Goal: Transaction & Acquisition: Purchase product/service

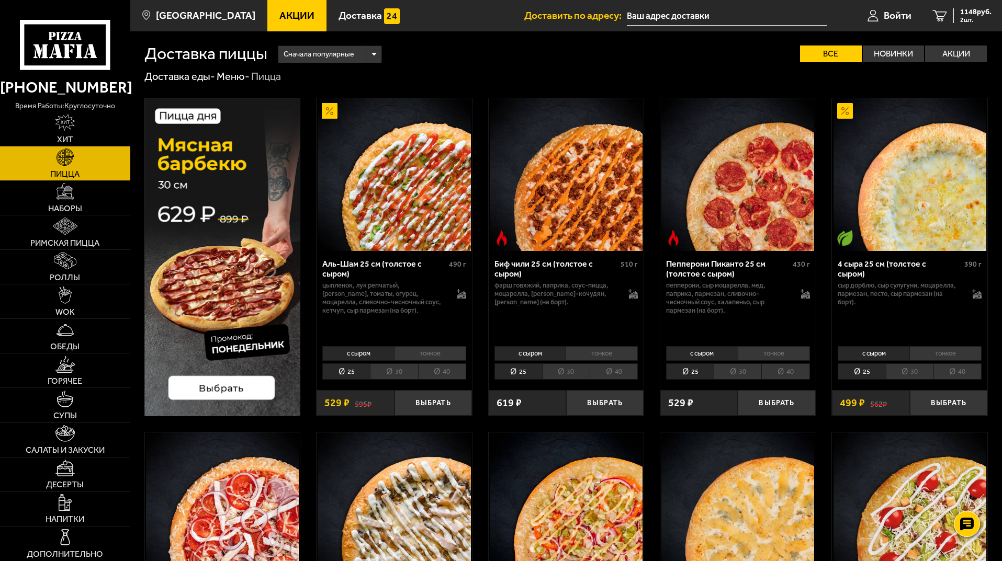
scroll to position [398, 0]
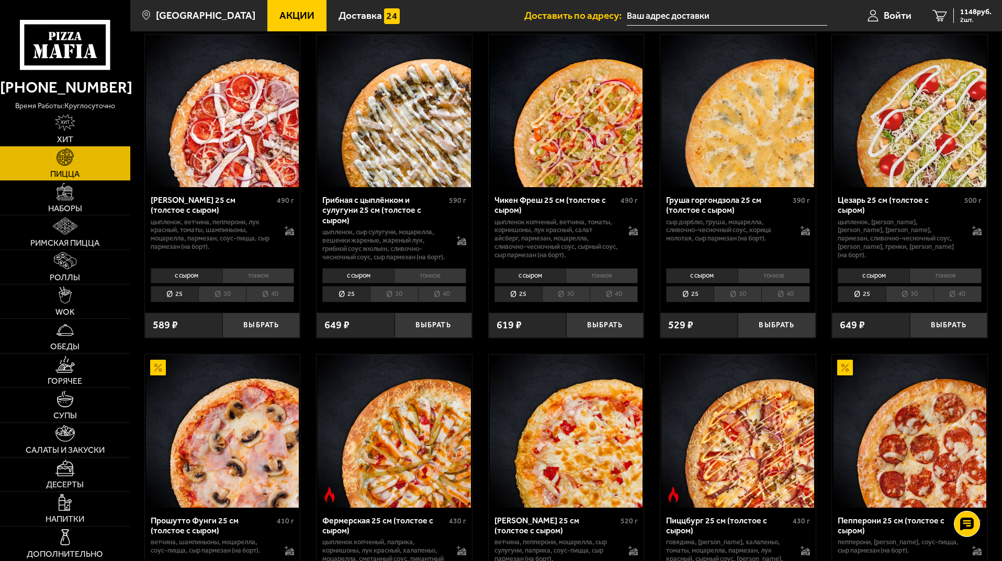
click at [227, 302] on li "30" at bounding box center [222, 294] width 48 height 16
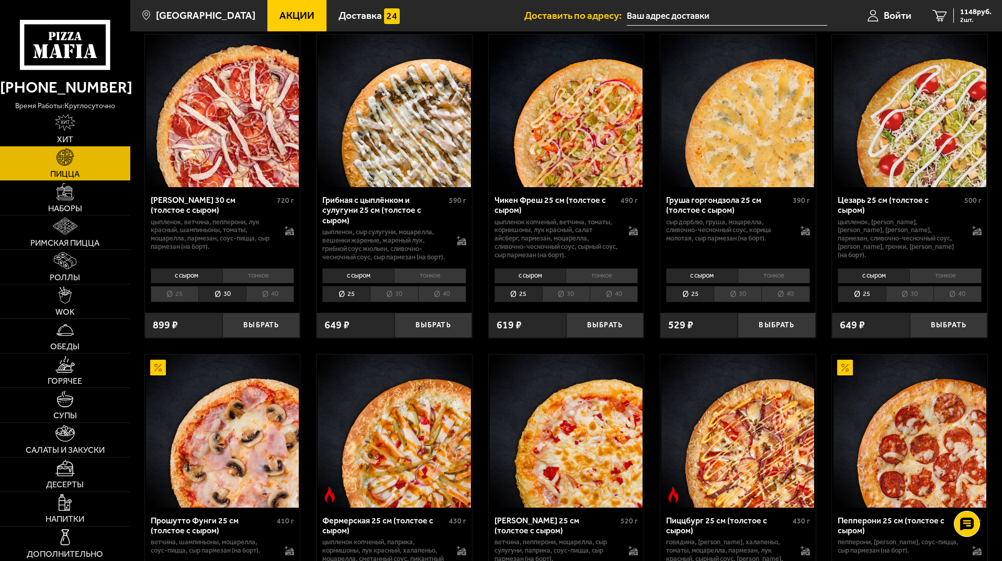
click at [397, 302] on li "30" at bounding box center [394, 294] width 48 height 16
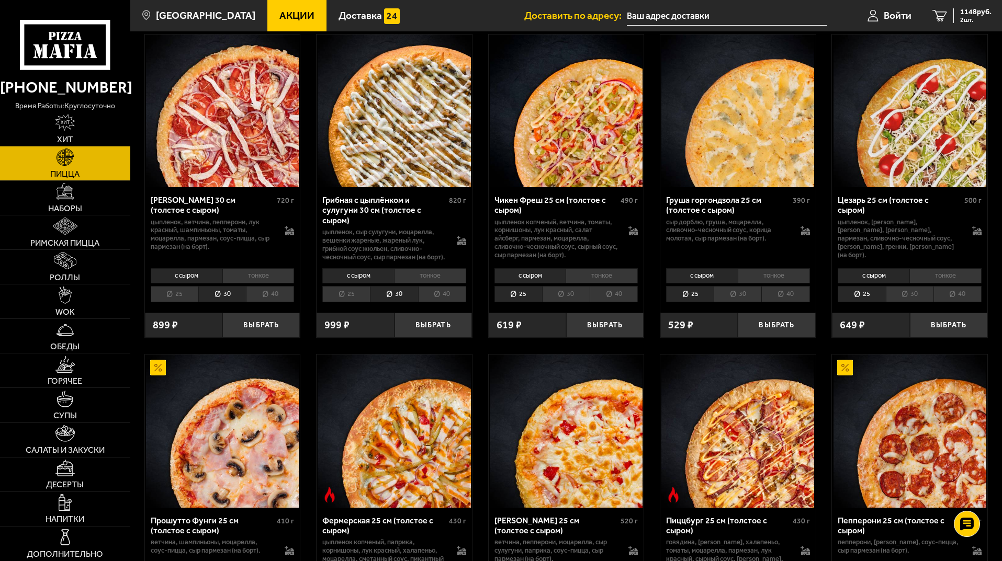
drag, startPoint x: 568, startPoint y: 304, endPoint x: 742, endPoint y: 312, distance: 174.0
click at [570, 302] on li "30" at bounding box center [566, 294] width 48 height 16
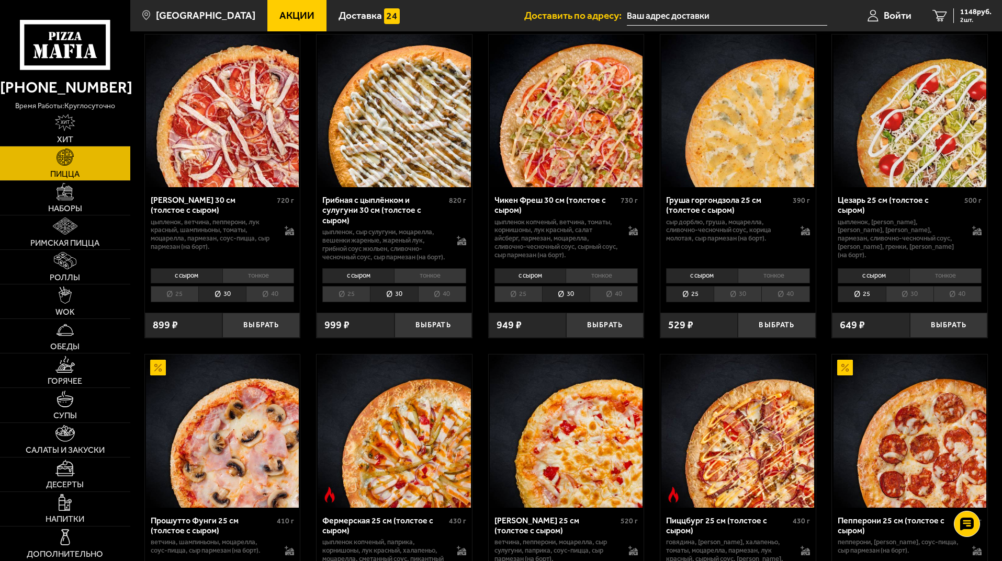
drag, startPoint x: 745, startPoint y: 300, endPoint x: 844, endPoint y: 302, distance: 98.4
click at [746, 299] on li "30" at bounding box center [738, 294] width 48 height 16
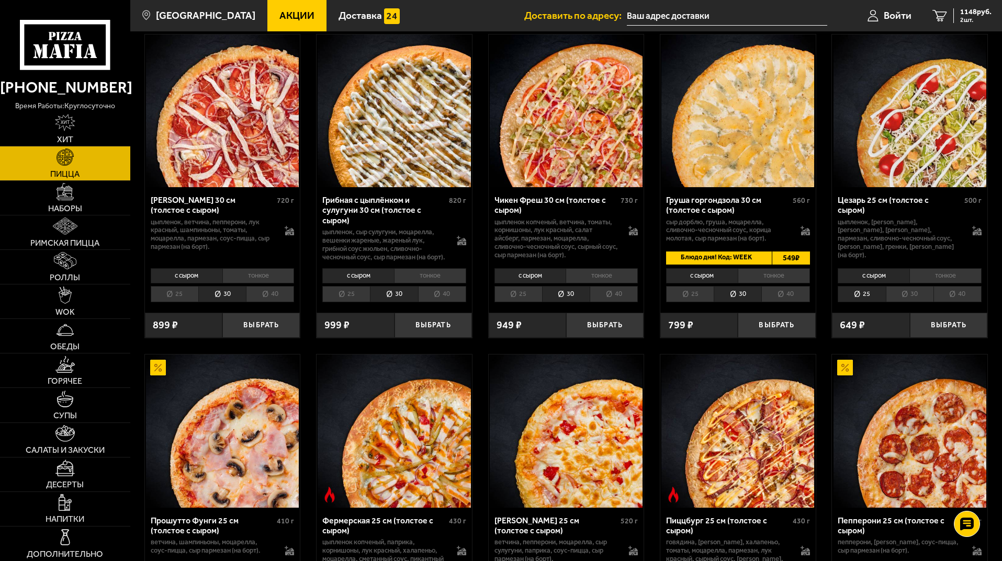
click at [900, 301] on li "30" at bounding box center [910, 294] width 48 height 16
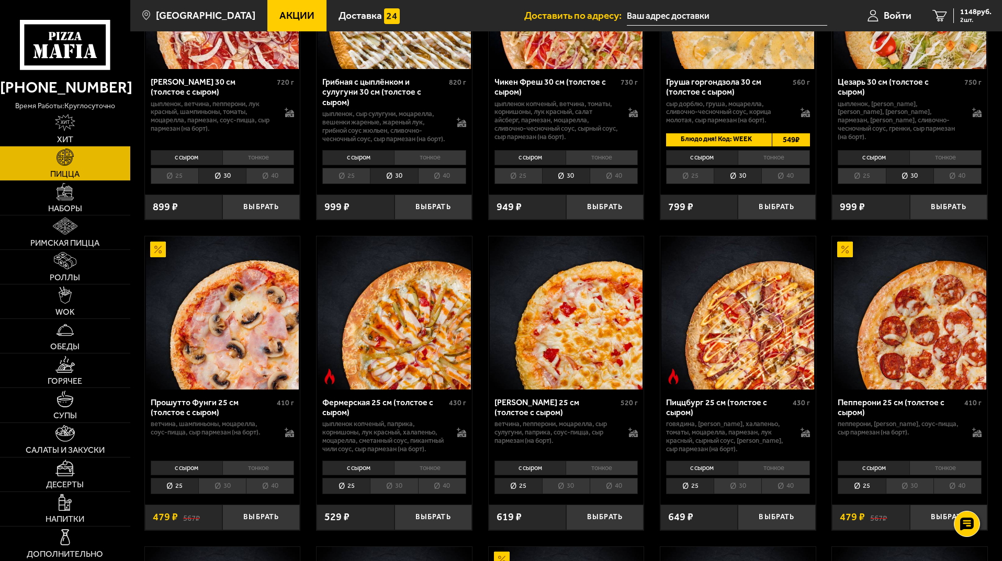
scroll to position [555, 0]
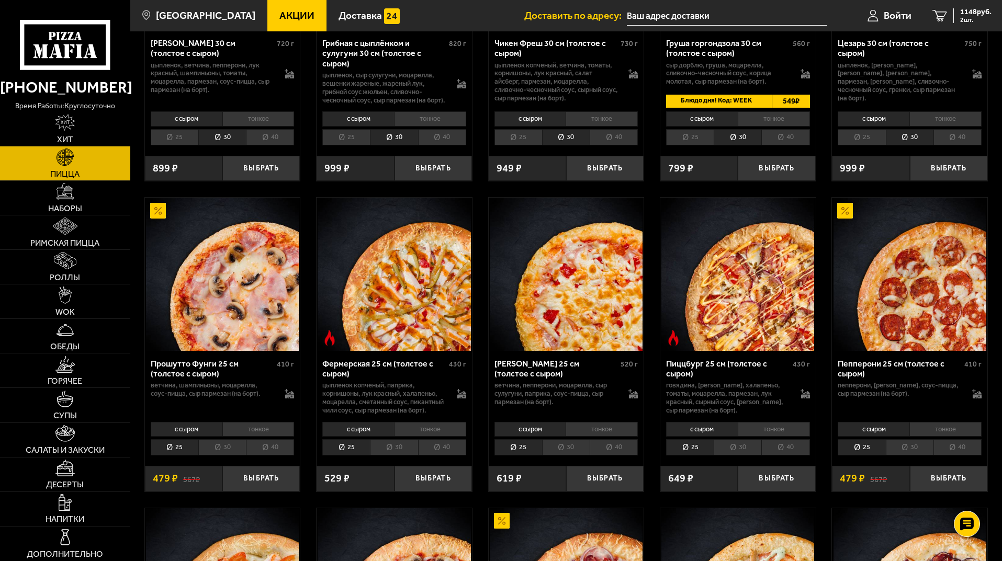
click at [936, 437] on li "тонкое" at bounding box center [945, 429] width 72 height 15
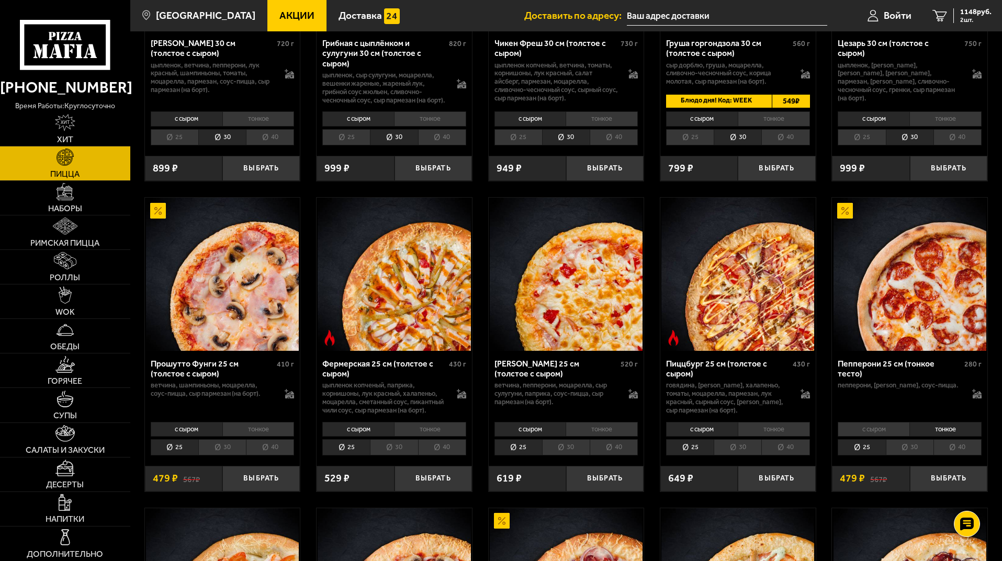
click at [889, 437] on li "с сыром" at bounding box center [874, 429] width 72 height 15
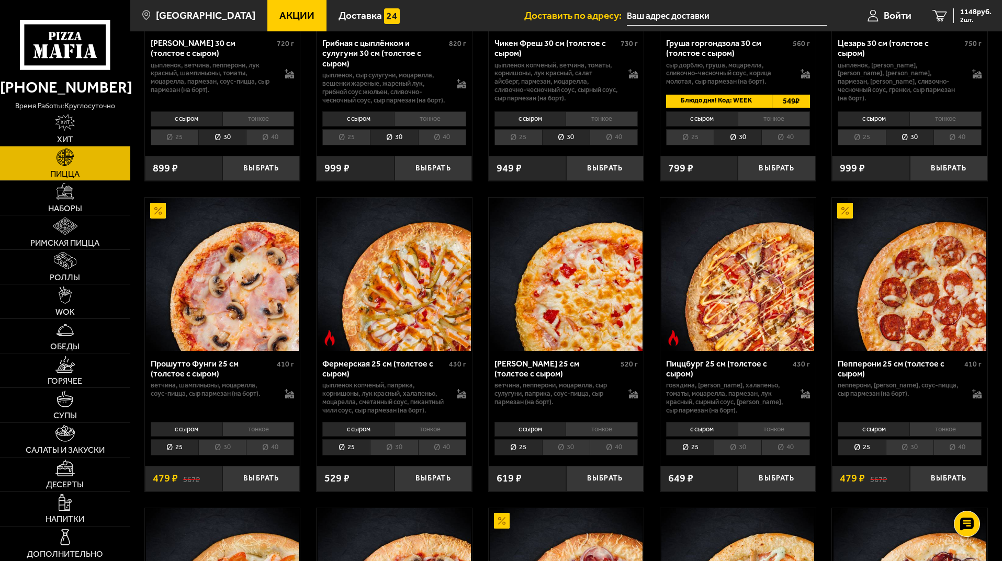
click at [904, 456] on li "30" at bounding box center [910, 448] width 48 height 16
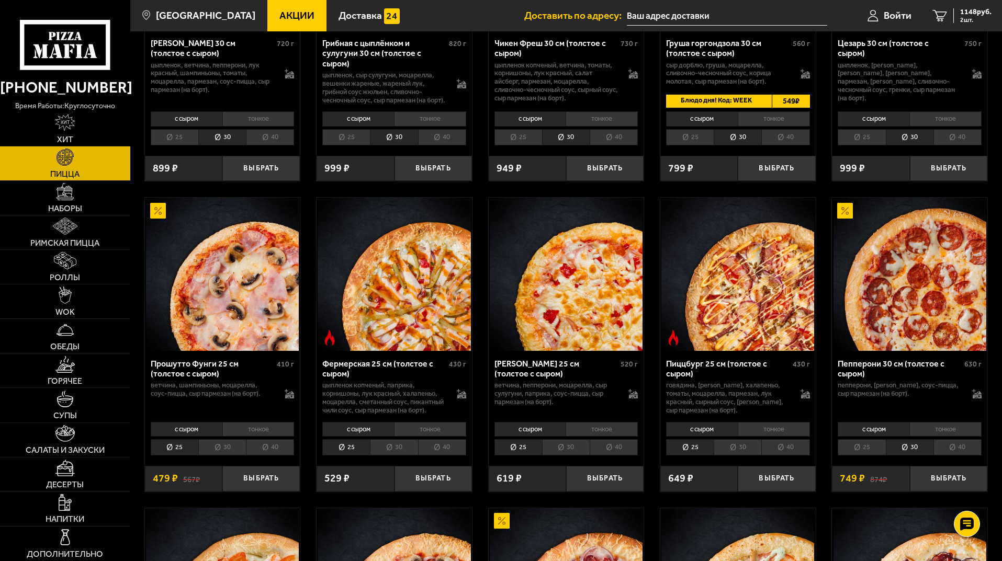
click at [738, 456] on li "30" at bounding box center [738, 448] width 48 height 16
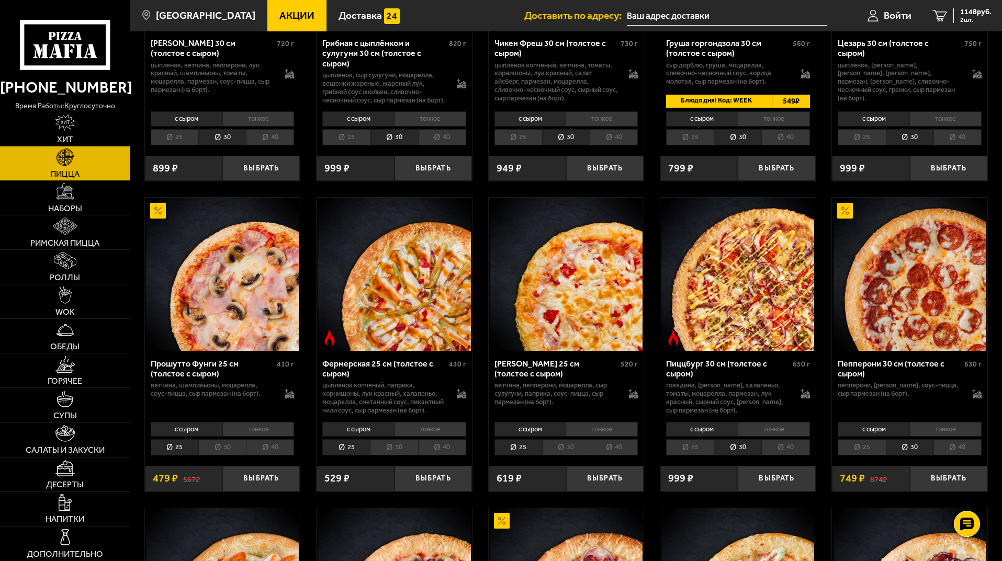
click at [557, 456] on li "30" at bounding box center [566, 448] width 48 height 16
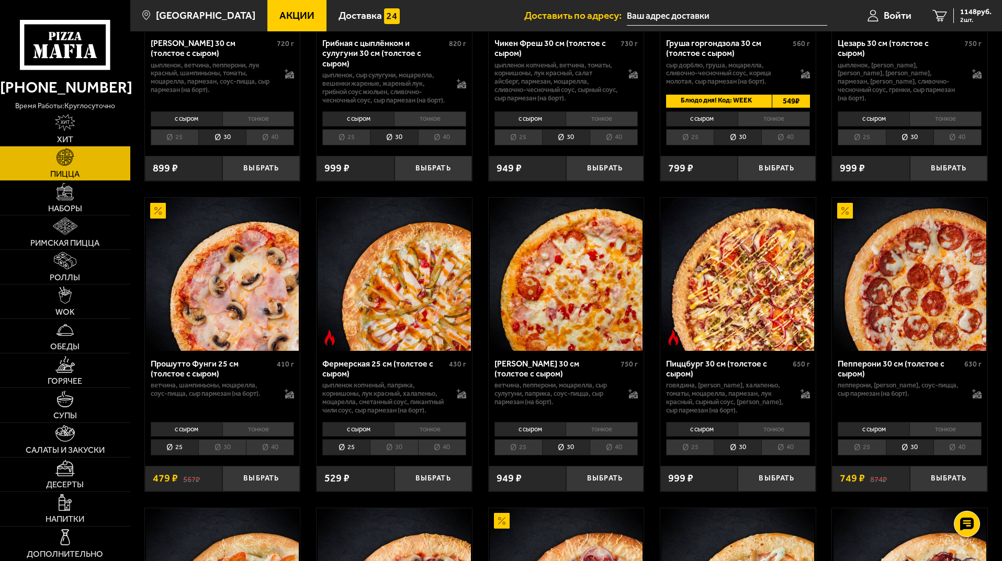
click at [381, 456] on li "30" at bounding box center [394, 448] width 48 height 16
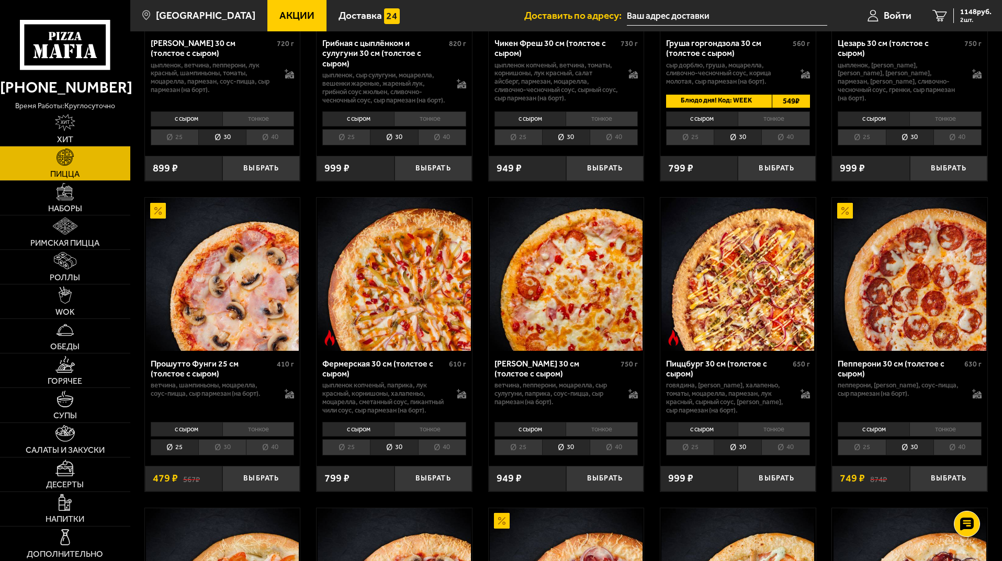
click at [219, 456] on li "30" at bounding box center [222, 448] width 48 height 16
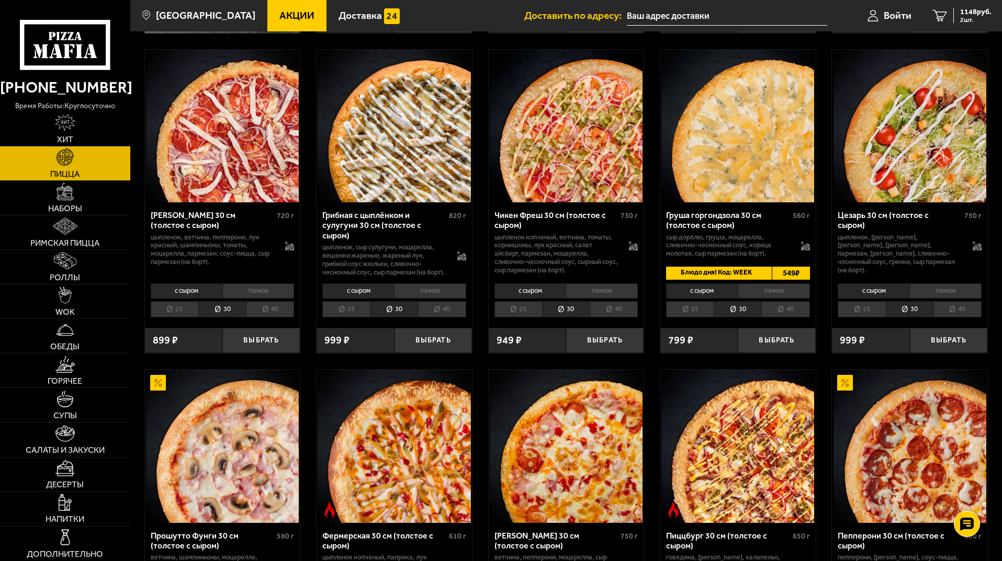
scroll to position [386, 0]
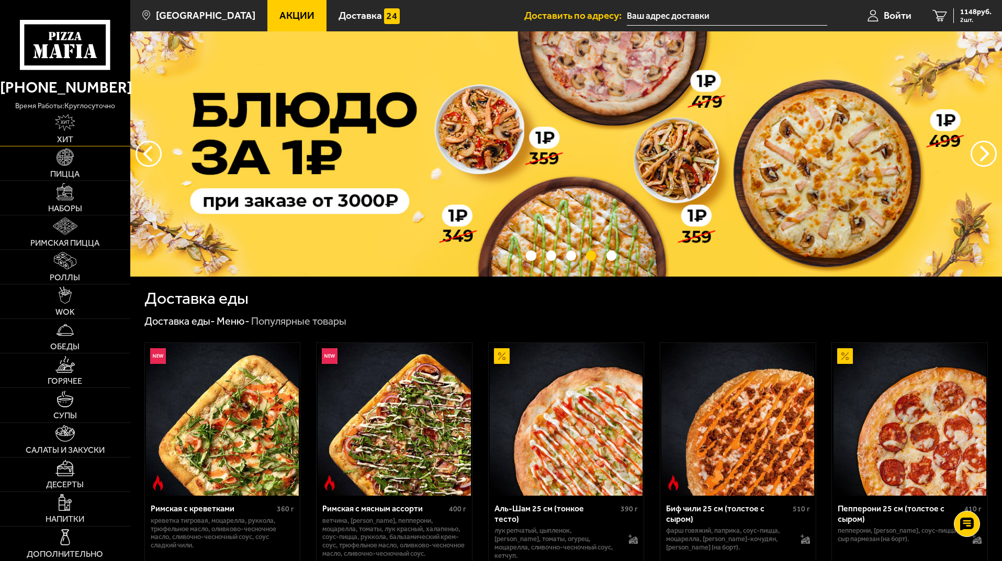
click at [50, 127] on link "Хит" at bounding box center [65, 129] width 130 height 34
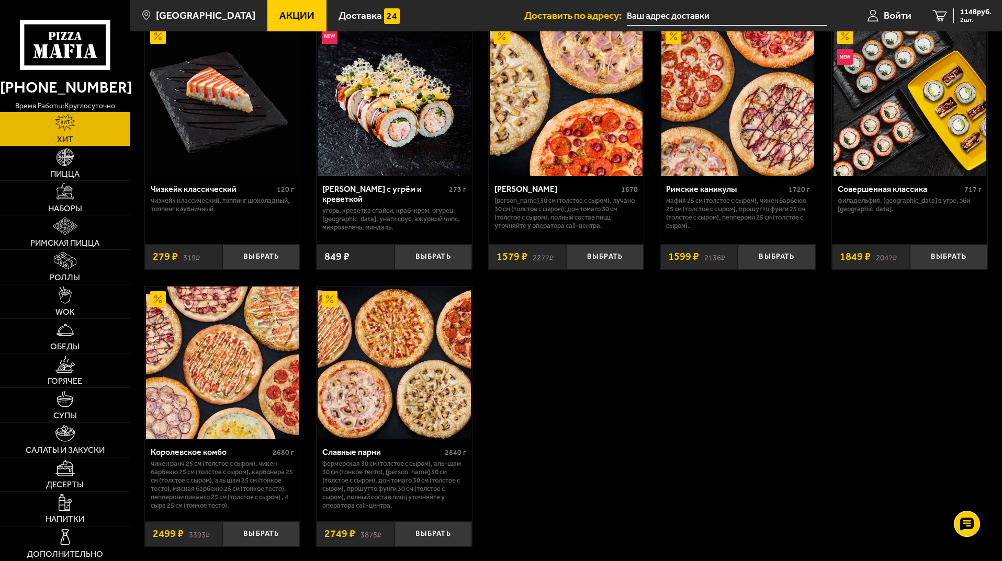
scroll to position [515, 0]
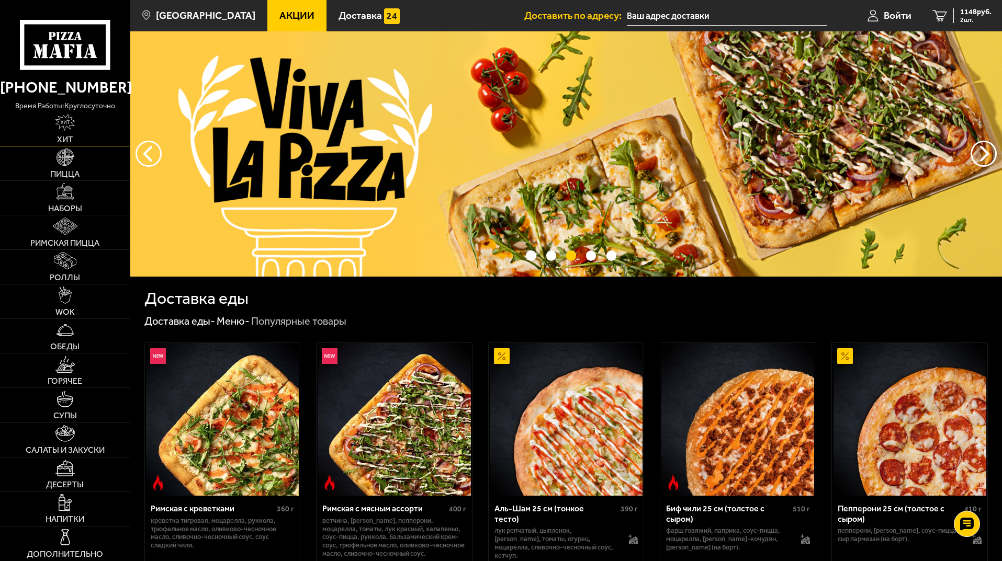
click at [74, 132] on link "Хит" at bounding box center [65, 129] width 130 height 34
